Goal: Find specific page/section: Find specific page/section

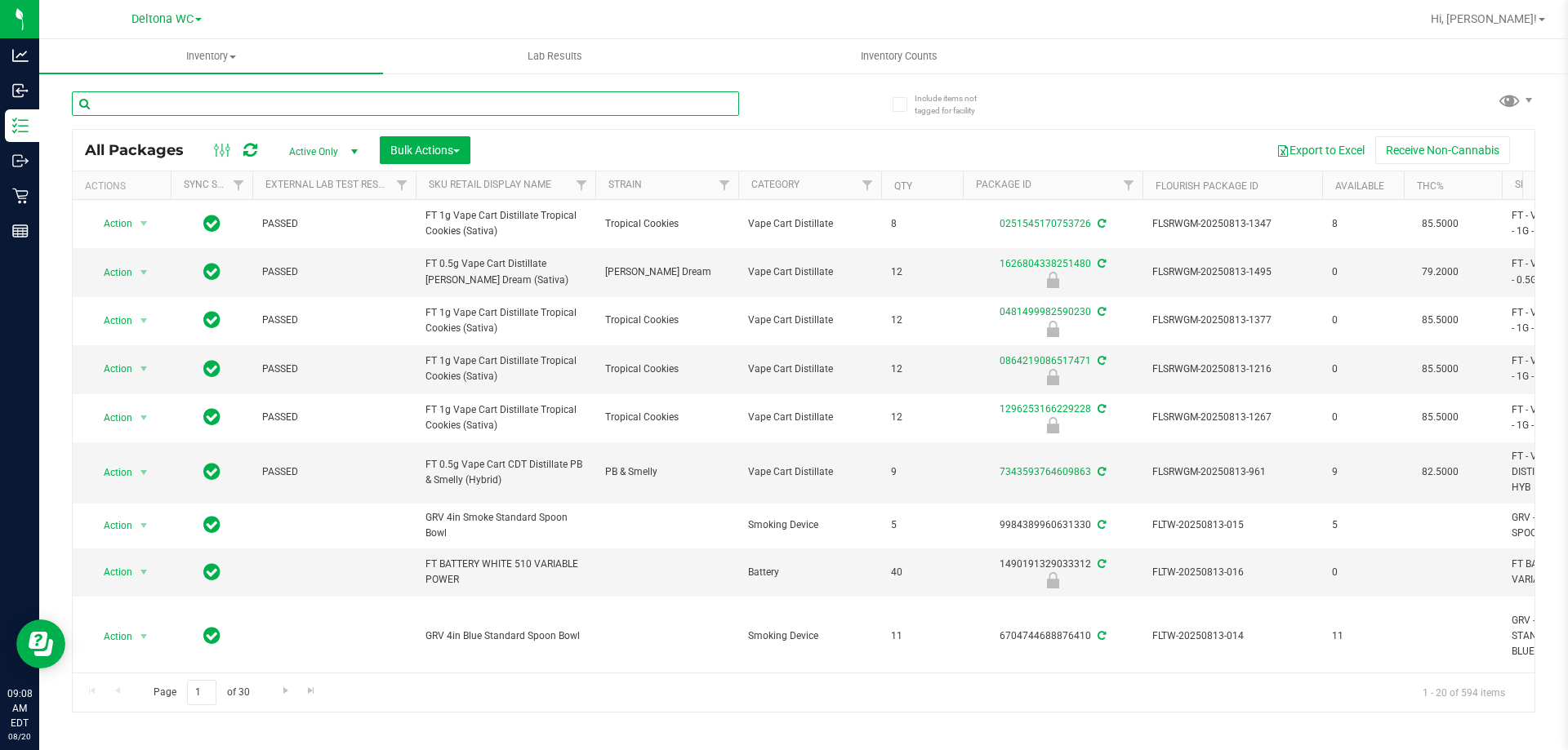
click at [606, 94] on input "text" at bounding box center [405, 104] width 667 height 25
click at [602, 96] on input "text" at bounding box center [405, 104] width 667 height 25
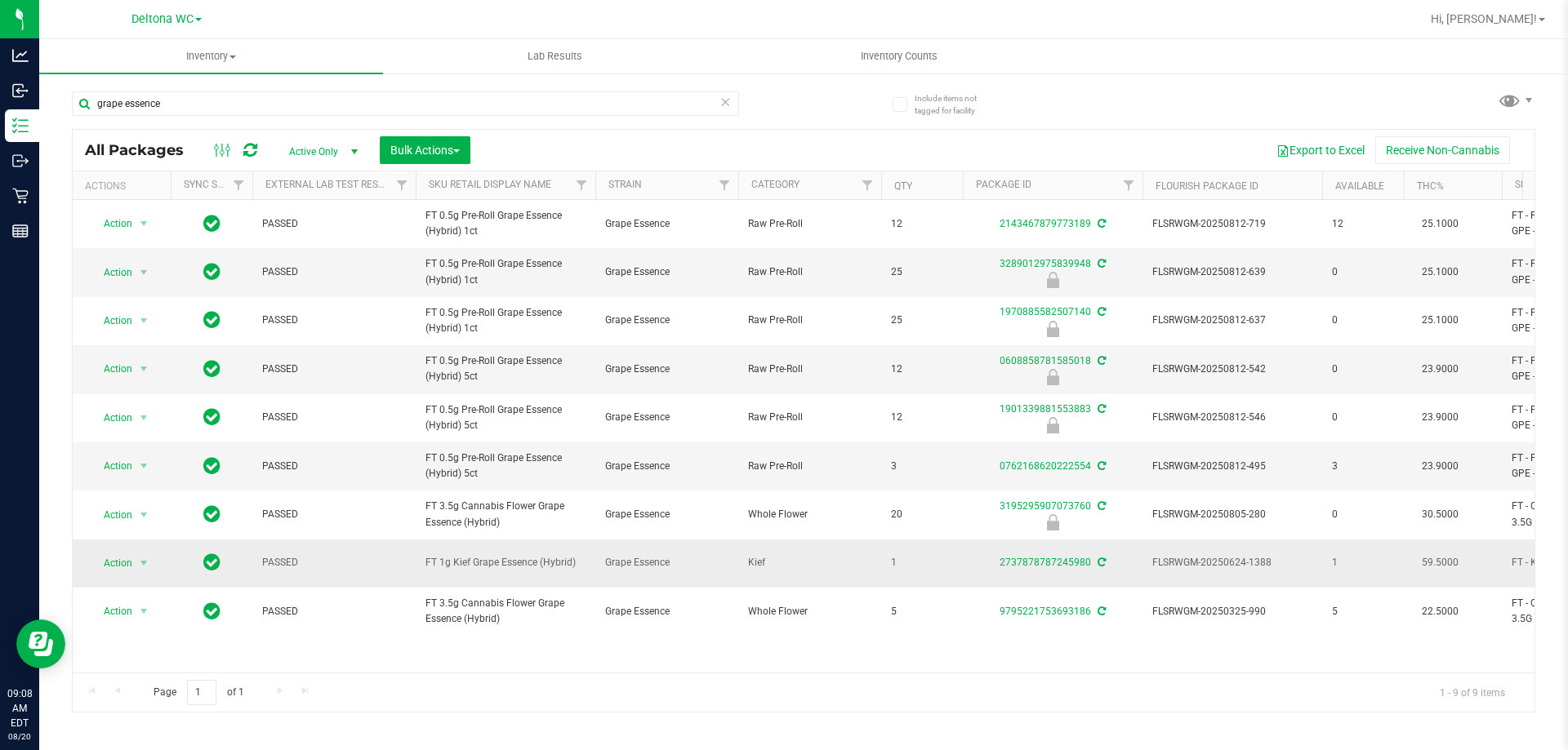
click at [468, 567] on span "FT 1g Kief Grape Essence (Hybrid)" at bounding box center [506, 562] width 160 height 15
copy tr "FT 1g Kief Grape Essence (Hybrid)"
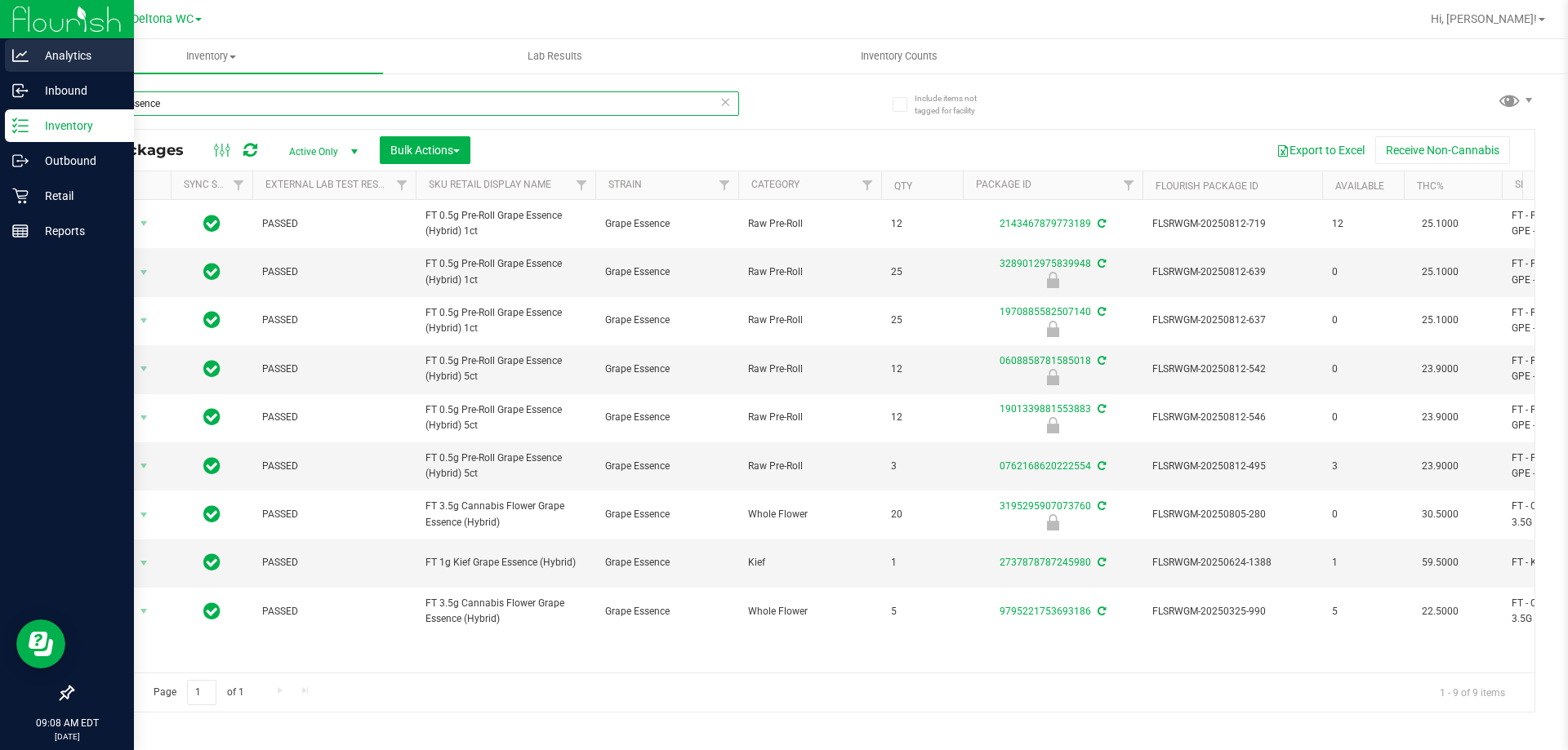
drag, startPoint x: 287, startPoint y: 97, endPoint x: 0, endPoint y: 55, distance: 290.1
click at [0, 56] on div "Analytics Inbound Inventory Outbound Retail Reports 09:08 AM EDT [DATE] 08/20 D…" at bounding box center [784, 375] width 1568 height 750
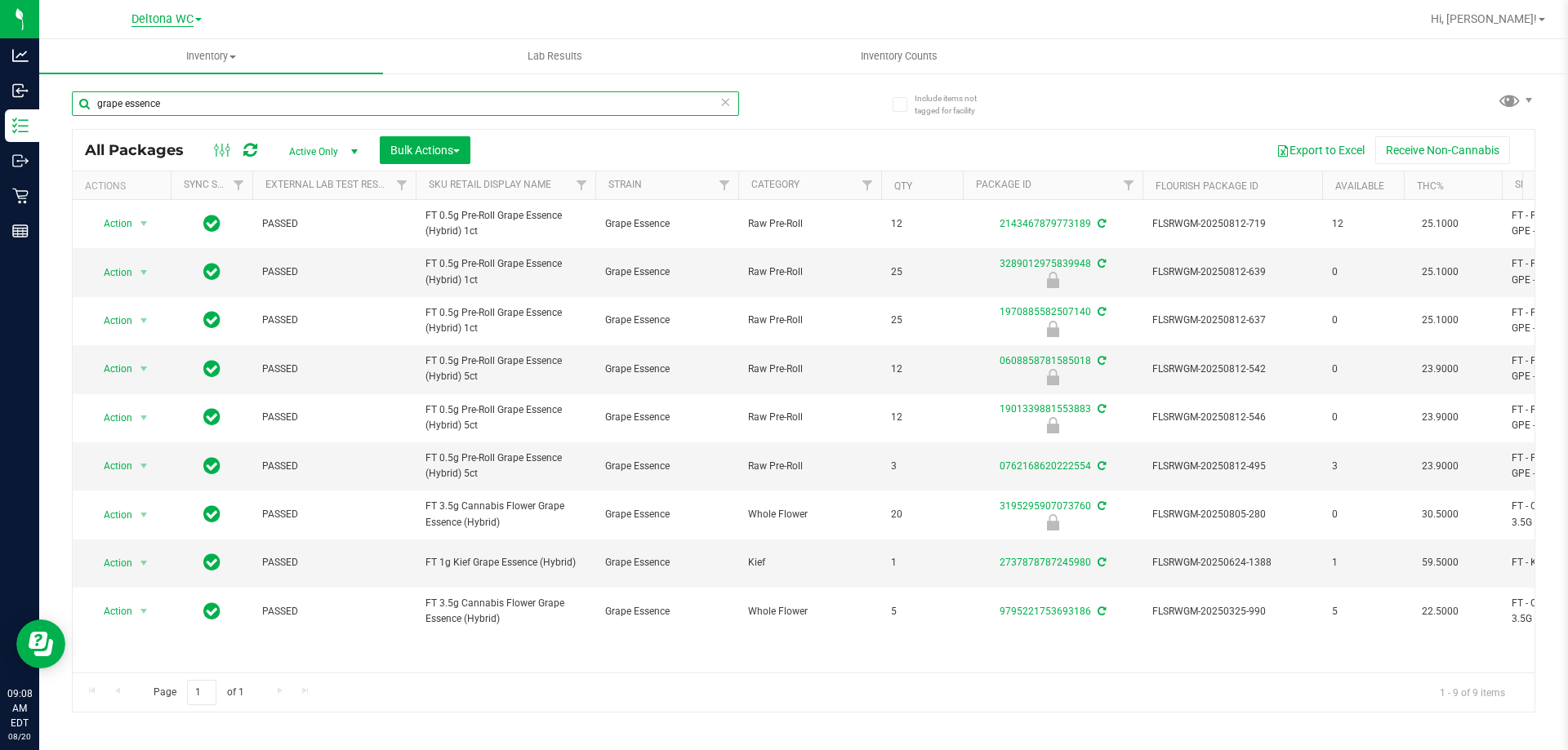
paste input "FT 1g Kief Grape Essence (Hybrid)"
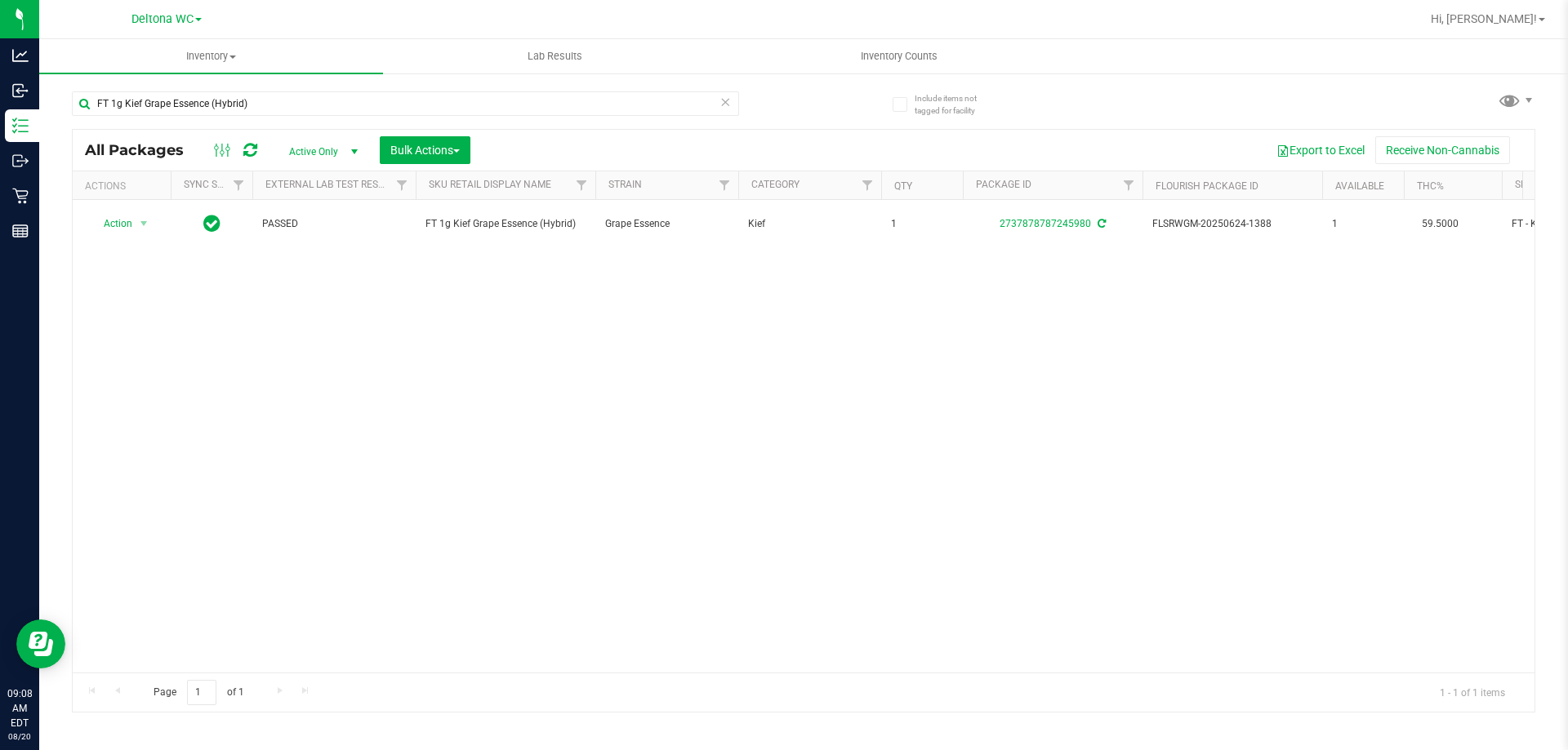
click at [811, 417] on div "Action Action Adjust qty Create package Edit attributes Global inventory Locate…" at bounding box center [804, 436] width 1462 height 472
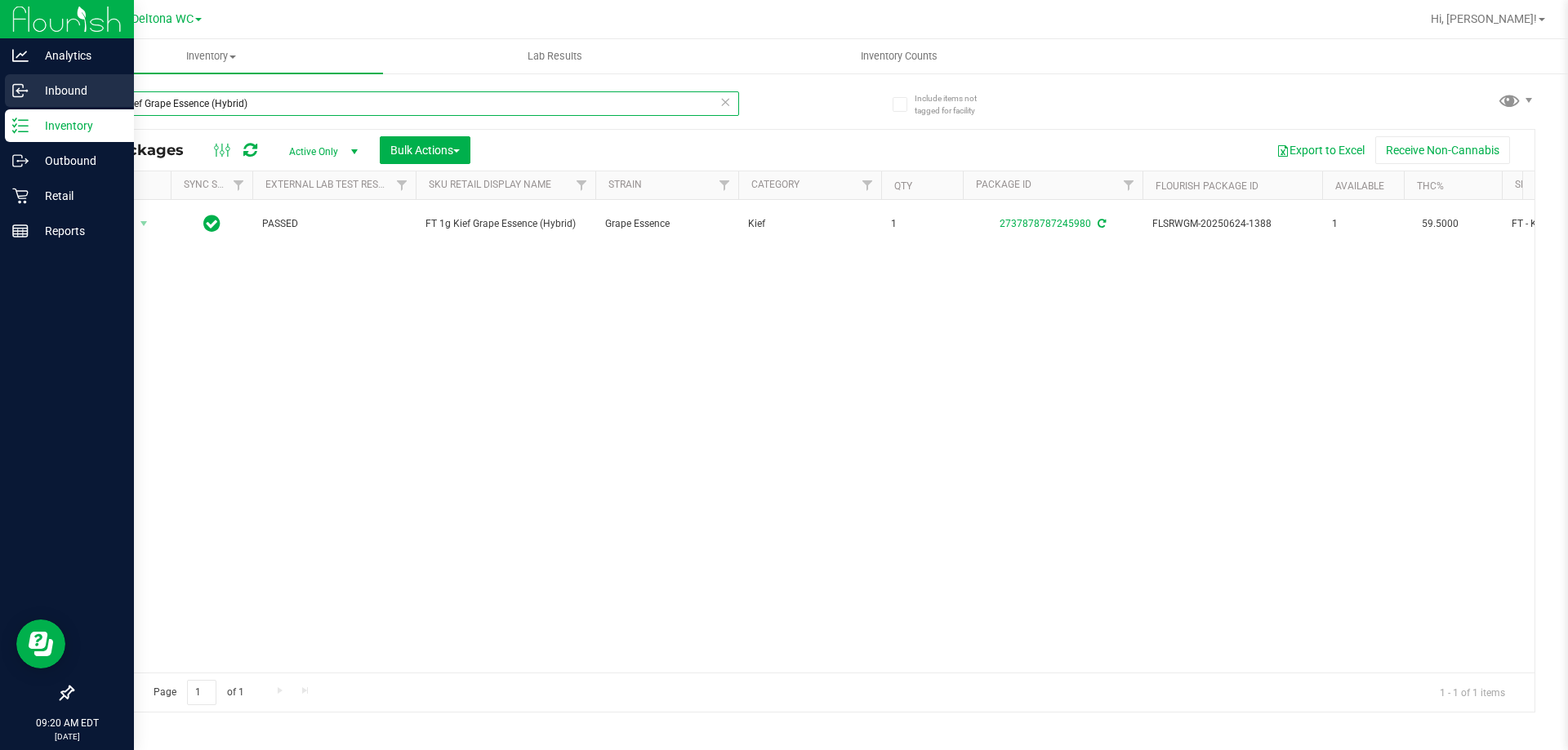
drag, startPoint x: 387, startPoint y: 104, endPoint x: 0, endPoint y: 90, distance: 387.3
click at [0, 93] on div "Analytics Inbound Inventory Outbound Retail Reports 09:20 AM EDT [DATE] 08/20 D…" at bounding box center [784, 375] width 1568 height 750
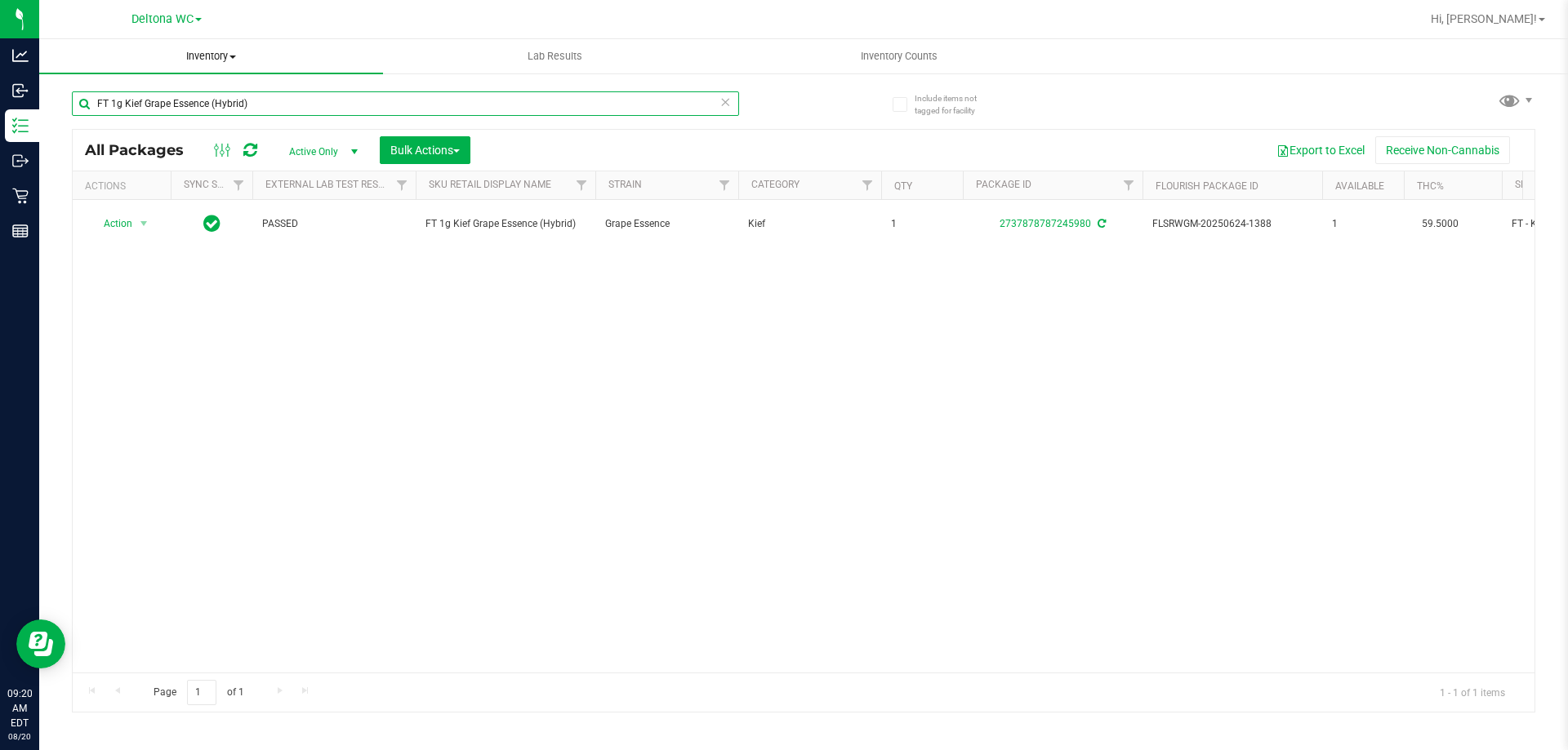
paste input "W-AUG25GRZ01-0809"
type input "W-AUG25GRZ01-0809"
